Goal: Communication & Community: Participate in discussion

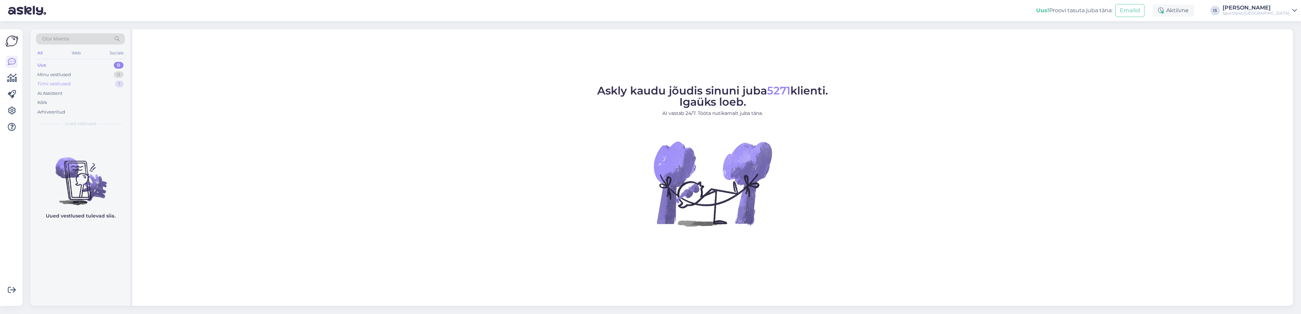
click at [66, 83] on div "Tiimi vestlused" at bounding box center [53, 83] width 33 height 7
click at [99, 145] on div "jah just .. alguses on see 3es osas lisatasuta nagu ma valisin ja lõpuks viiama…" at bounding box center [87, 148] width 77 height 12
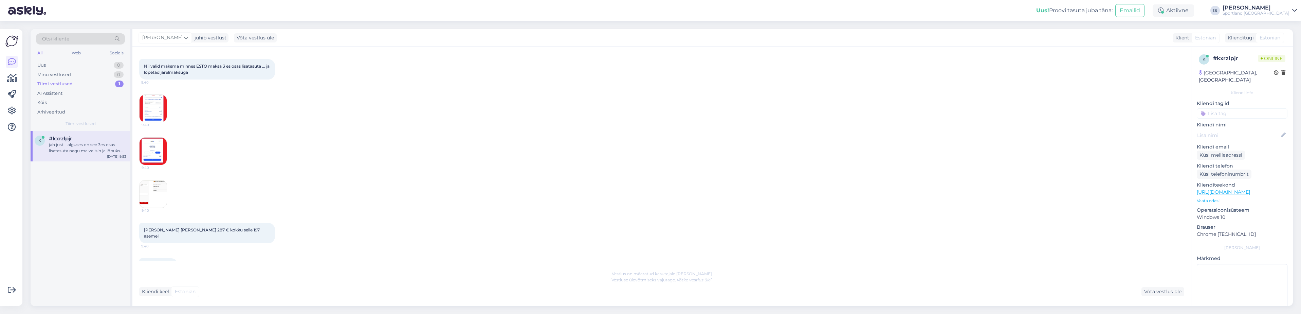
scroll to position [94, 0]
click at [153, 189] on img at bounding box center [153, 194] width 27 height 27
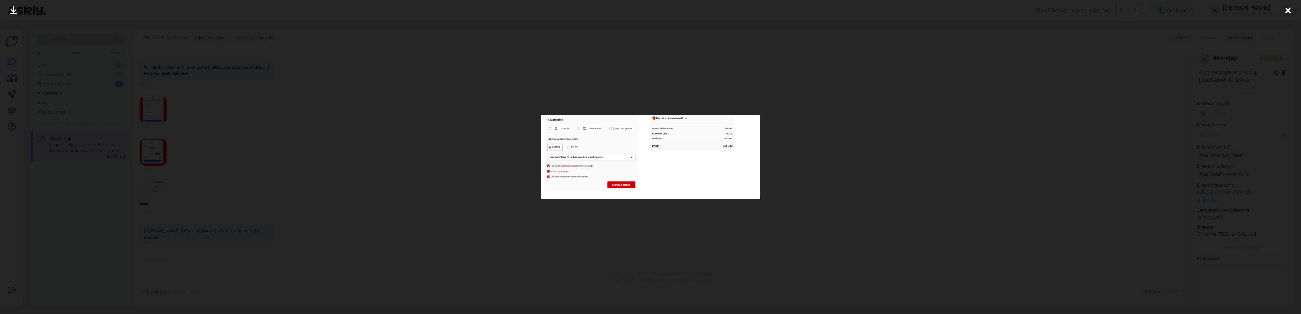
click at [1289, 8] on icon at bounding box center [1287, 10] width 5 height 9
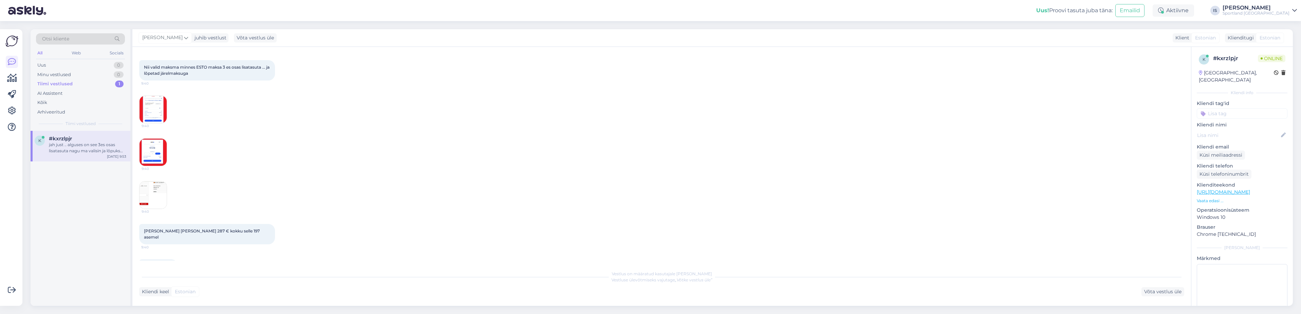
click at [160, 112] on img at bounding box center [153, 109] width 27 height 27
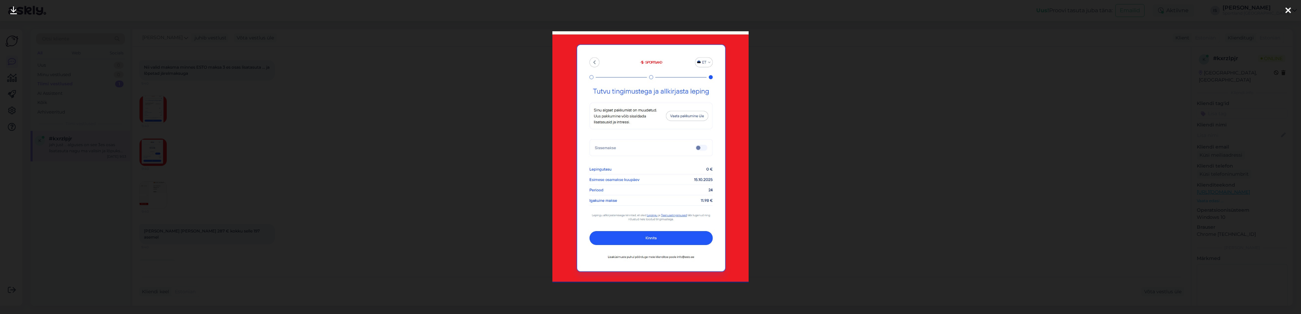
click at [1287, 10] on icon at bounding box center [1287, 10] width 5 height 9
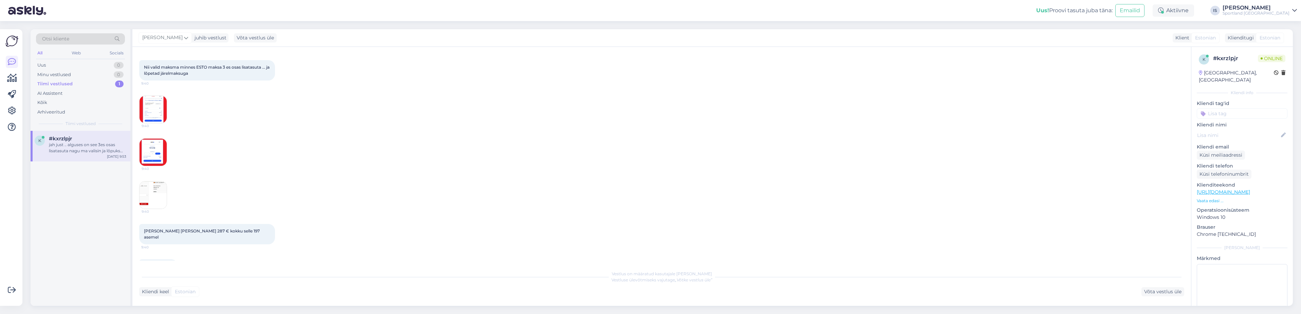
click at [155, 151] on img at bounding box center [153, 152] width 27 height 27
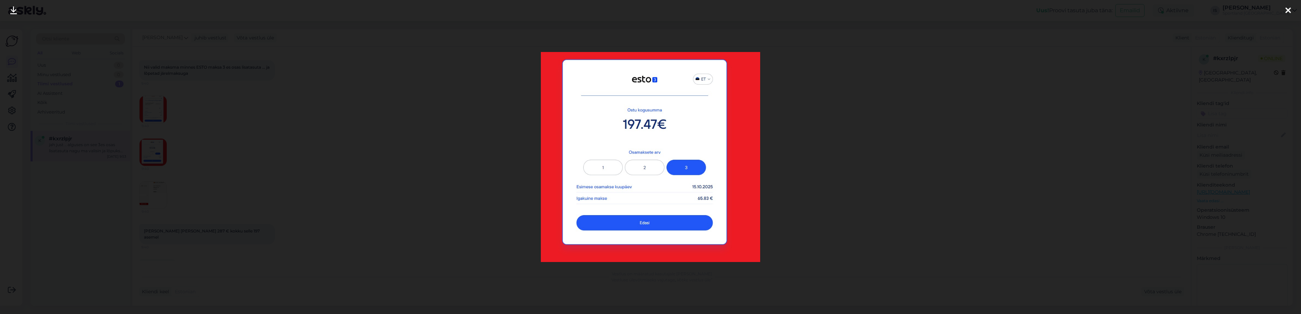
click at [1287, 11] on icon at bounding box center [1287, 10] width 5 height 9
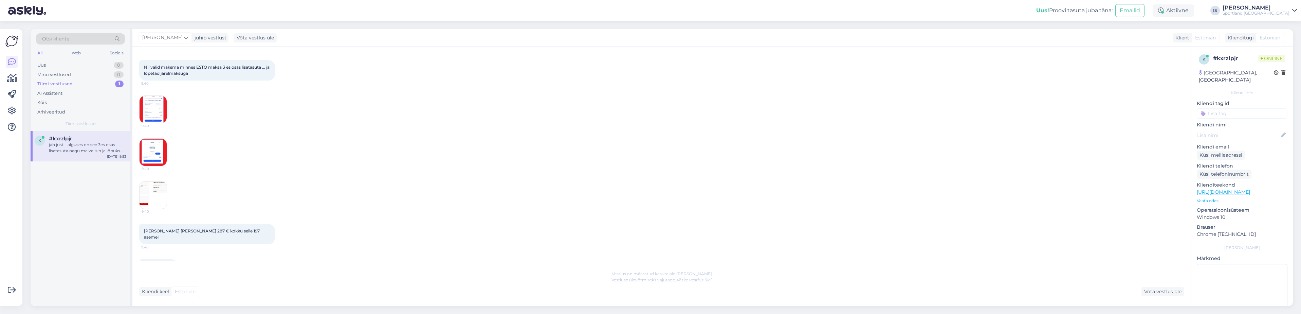
click at [156, 197] on img at bounding box center [153, 194] width 27 height 27
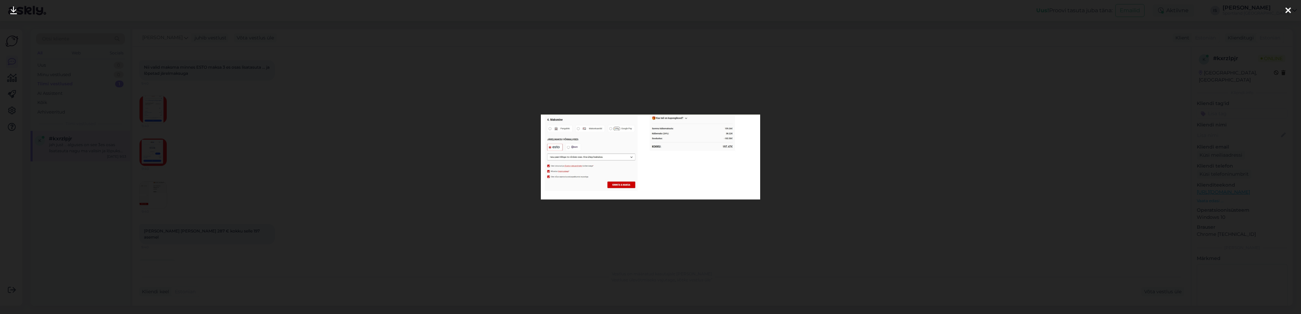
click at [1285, 12] on icon at bounding box center [1287, 10] width 5 height 9
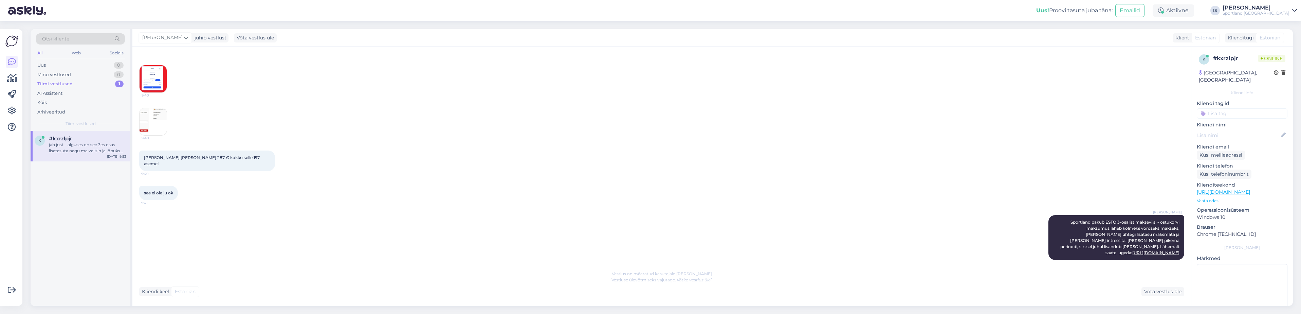
scroll to position [128, 0]
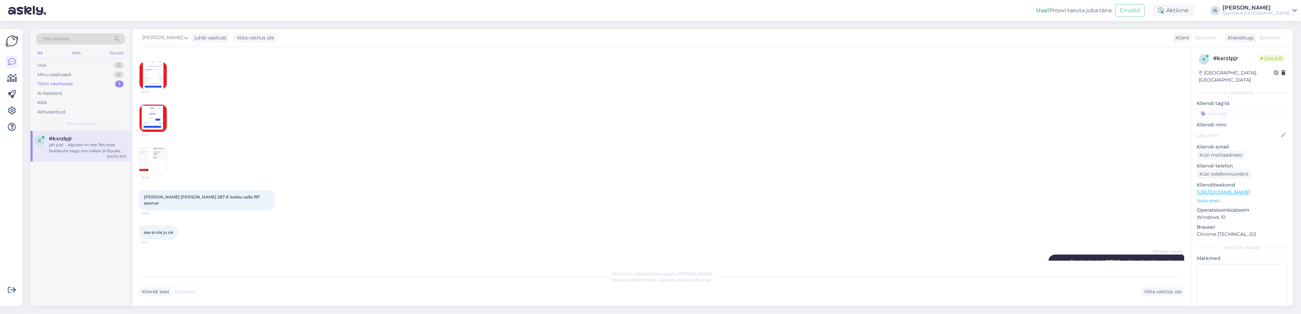
click at [149, 157] on img at bounding box center [153, 160] width 27 height 27
